Goal: Task Accomplishment & Management: Complete application form

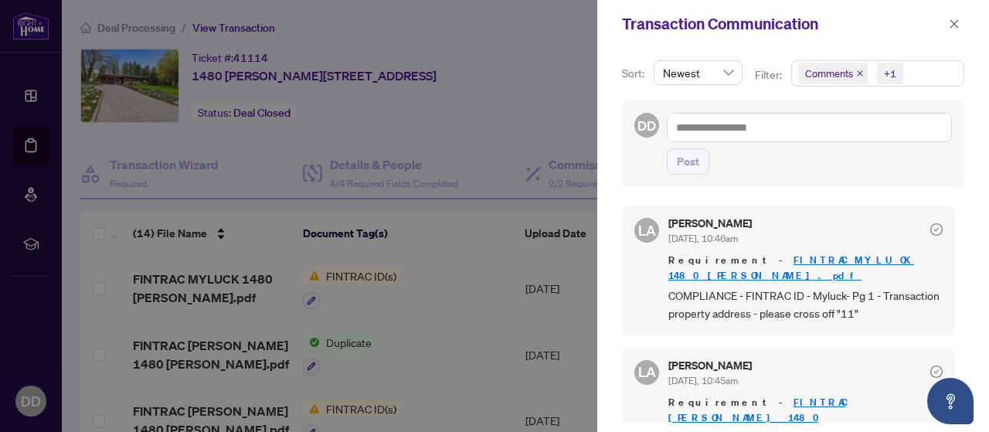
scroll to position [294, 0]
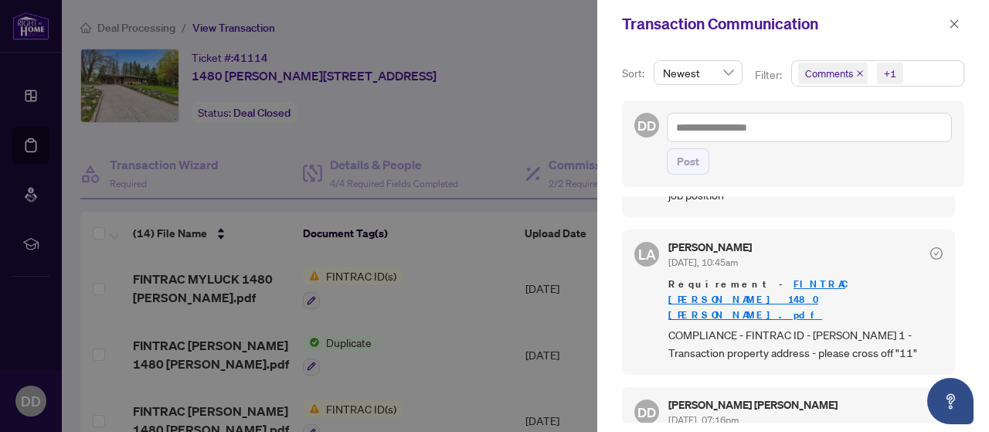
click at [498, 54] on div at bounding box center [494, 216] width 989 height 432
click at [955, 22] on icon "close" at bounding box center [954, 23] width 8 height 8
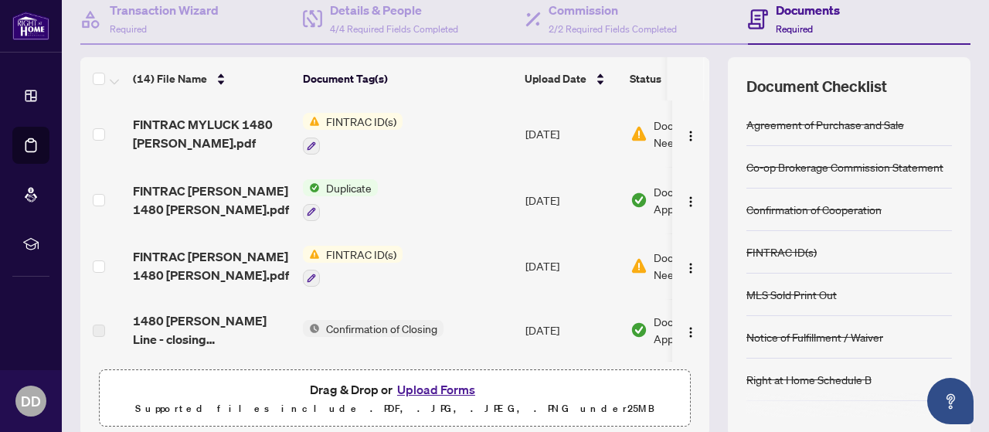
scroll to position [29, 0]
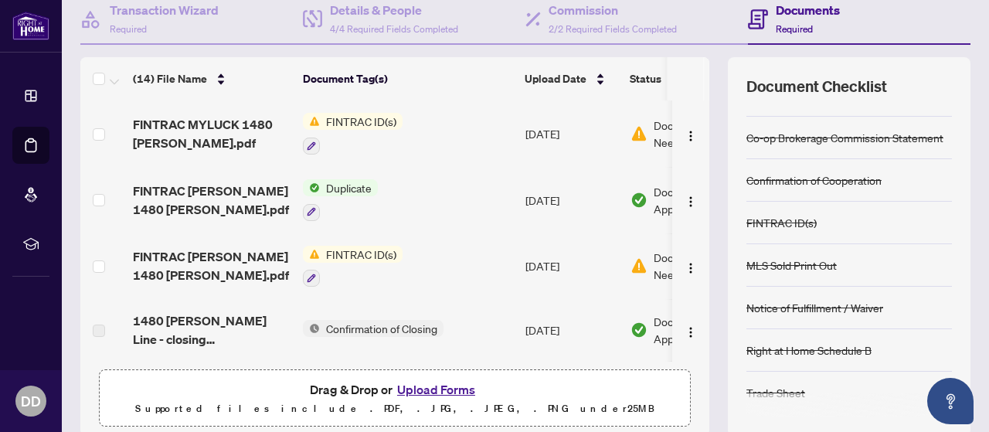
click at [442, 389] on button "Upload Forms" at bounding box center [436, 389] width 87 height 20
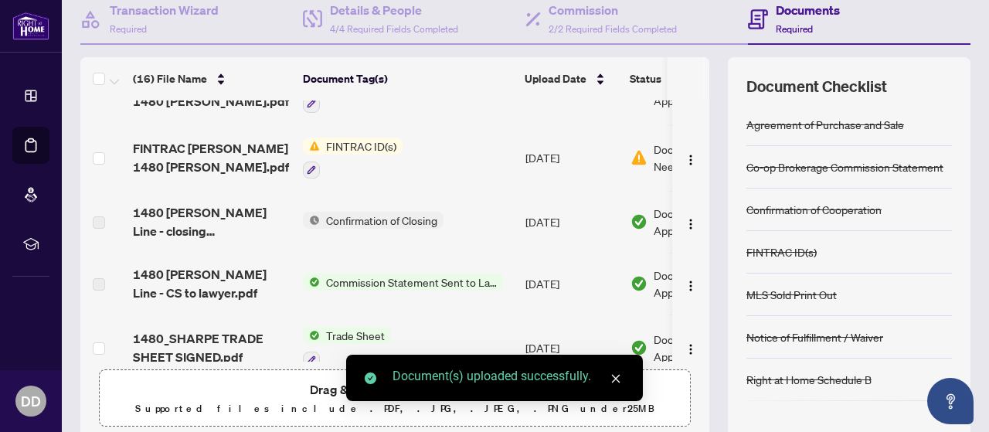
scroll to position [0, 0]
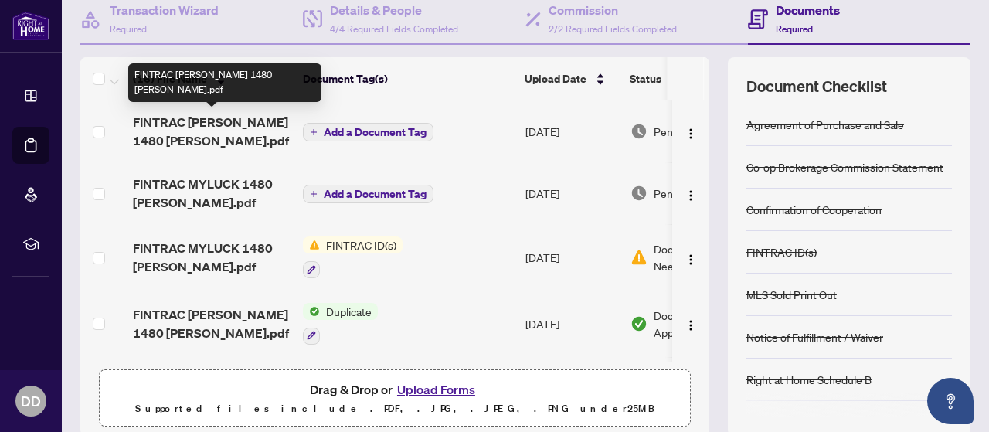
click at [202, 121] on span "FINTRAC [PERSON_NAME] 1480 [PERSON_NAME].pdf" at bounding box center [212, 131] width 158 height 37
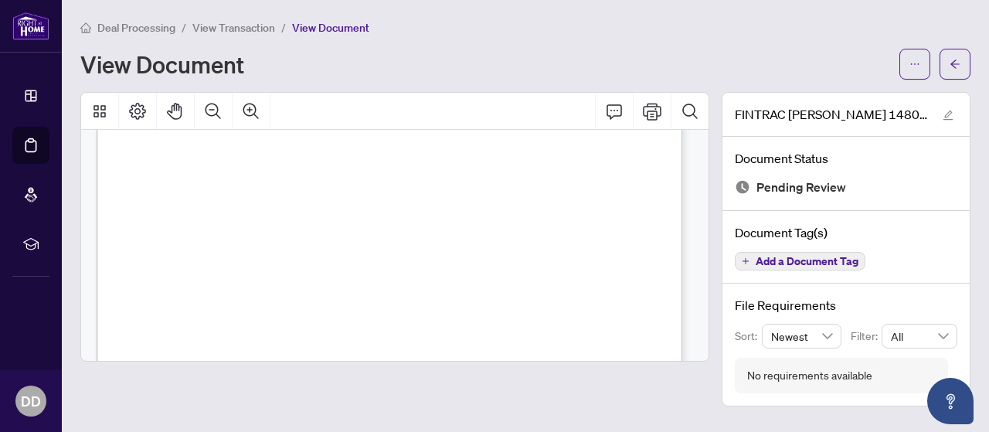
scroll to position [232, 0]
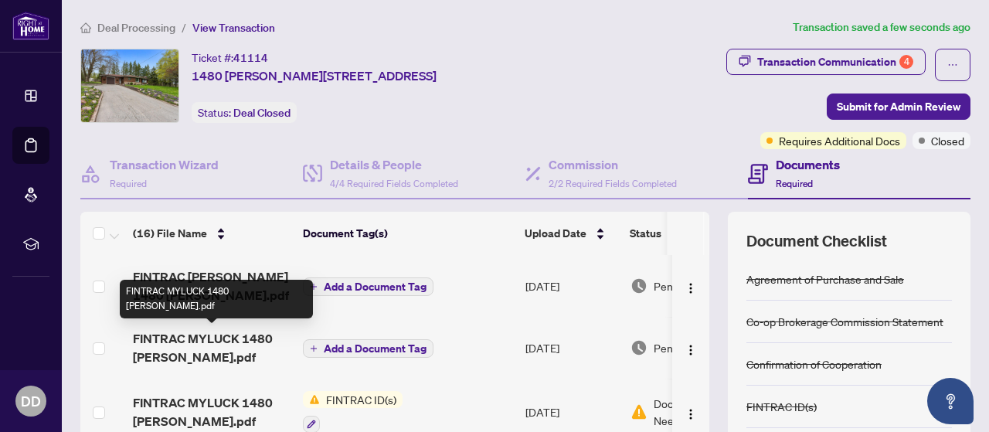
click at [189, 340] on span "FINTRAC MYLUCK 1480 [PERSON_NAME].pdf" at bounding box center [212, 347] width 158 height 37
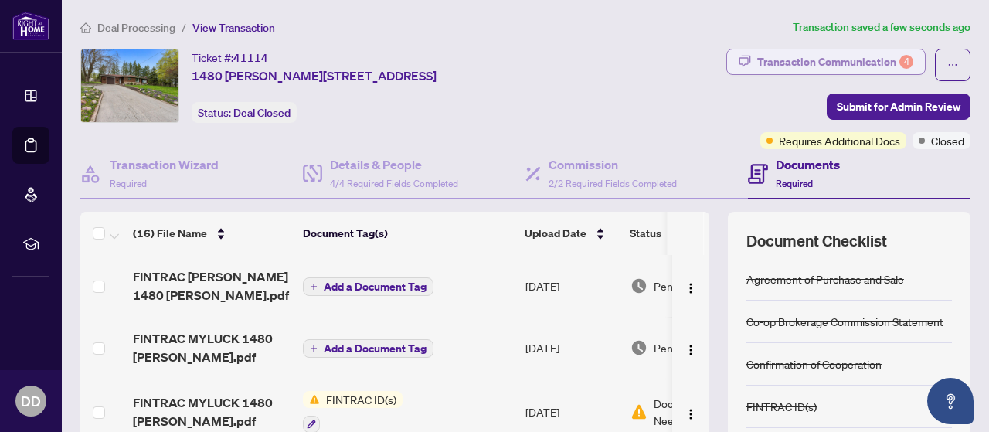
click at [865, 59] on div "Transaction Communication 4" at bounding box center [835, 61] width 156 height 25
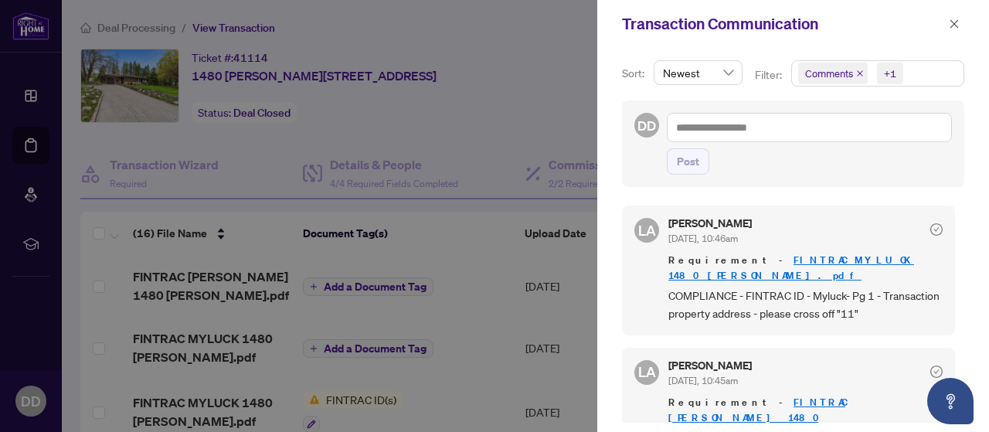
click at [539, 55] on div at bounding box center [494, 216] width 989 height 432
click at [960, 19] on icon "close" at bounding box center [954, 24] width 11 height 11
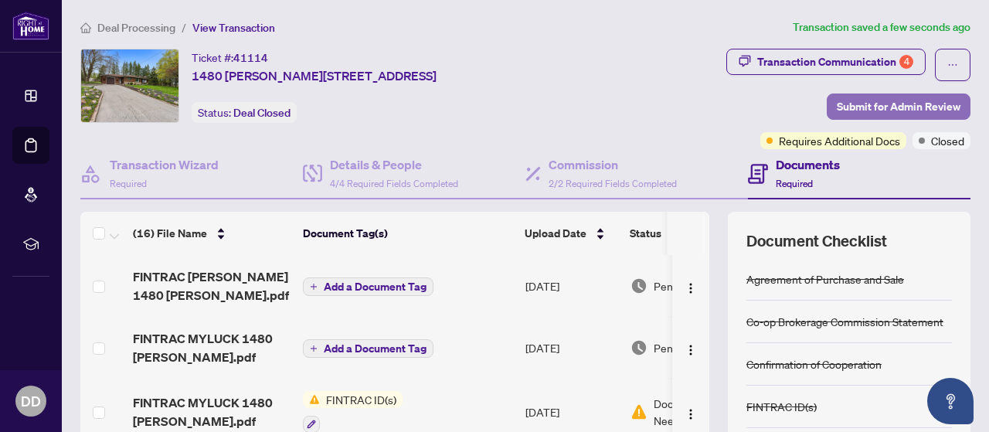
click at [899, 104] on span "Submit for Admin Review" at bounding box center [899, 106] width 124 height 25
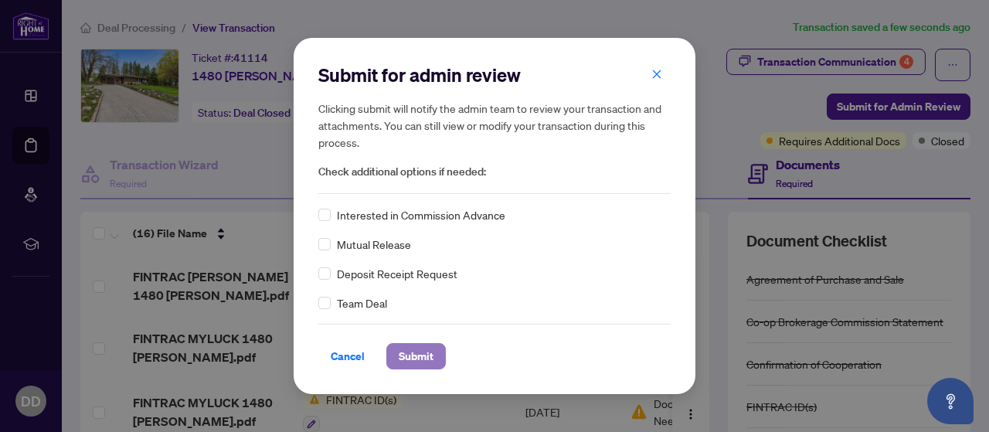
click at [413, 357] on span "Submit" at bounding box center [416, 356] width 35 height 25
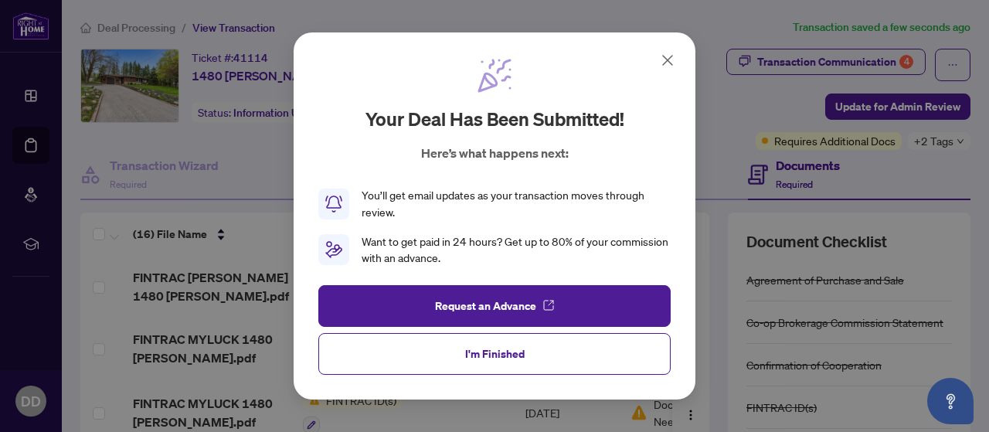
click at [670, 58] on icon at bounding box center [667, 60] width 9 height 9
